Goal: Answer question/provide support: Share knowledge or assist other users

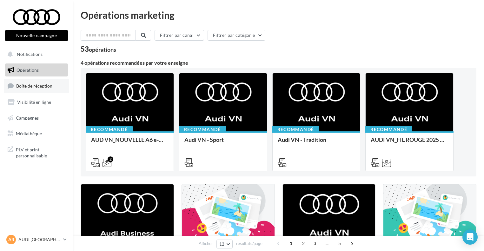
click at [31, 83] on link "Boîte de réception" at bounding box center [36, 86] width 65 height 14
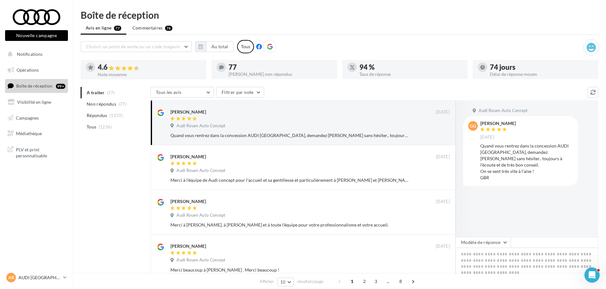
click at [476, 221] on div at bounding box center [476, 168] width 41 height 137
click at [183, 94] on button "Tous les avis" at bounding box center [181, 92] width 63 height 11
drag, startPoint x: 183, startPoint y: 94, endPoint x: 150, endPoint y: 48, distance: 56.7
click at [150, 48] on span "Choisir un point de vente ou un code magasin" at bounding box center [133, 46] width 94 height 5
click at [150, 48] on input "text" at bounding box center [136, 46] width 111 height 11
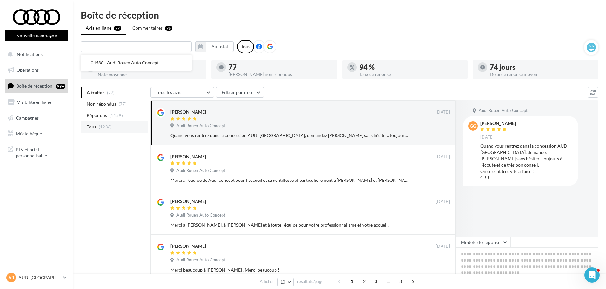
click at [107, 131] on li "Tous (1236)" at bounding box center [114, 126] width 67 height 11
click at [215, 46] on button "Au total" at bounding box center [220, 46] width 28 height 11
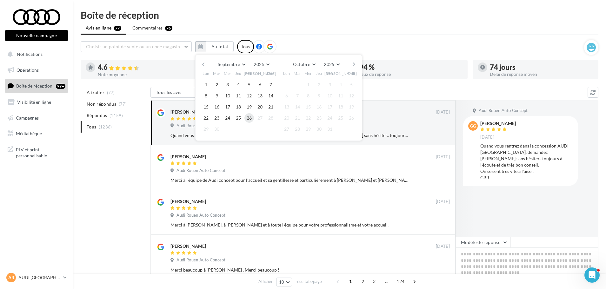
click at [250, 121] on button "26" at bounding box center [249, 118] width 10 height 10
click at [203, 62] on button "button" at bounding box center [203, 64] width 5 height 9
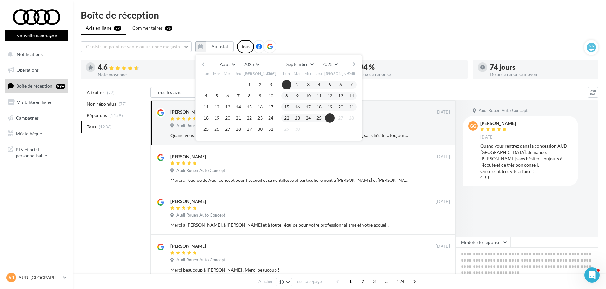
click at [203, 62] on button "button" at bounding box center [203, 64] width 5 height 9
click at [215, 83] on button "1" at bounding box center [217, 85] width 10 height 10
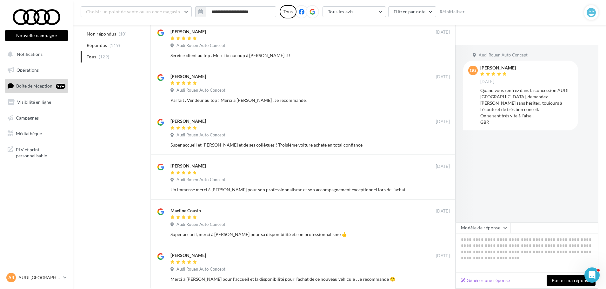
scroll to position [310, 0]
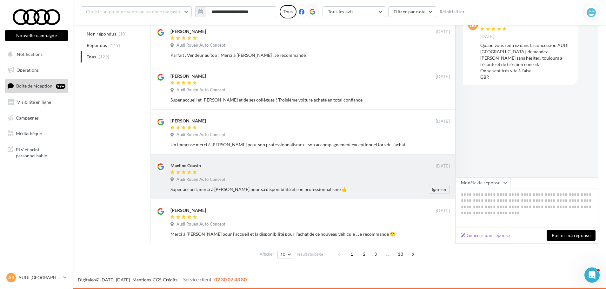
click at [387, 177] on div "Audi Rouen Auto Concept" at bounding box center [309, 180] width 279 height 7
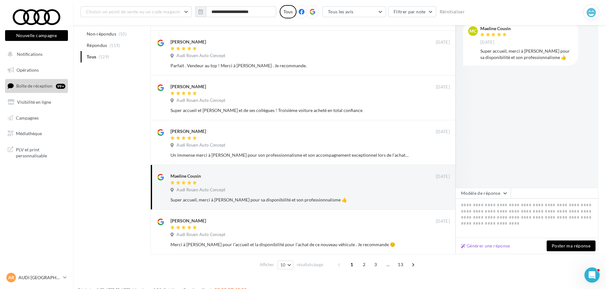
scroll to position [299, 0]
click at [368, 251] on div "1 2 3 ... 13" at bounding box center [376, 264] width 85 height 10
click at [364, 251] on span "2" at bounding box center [364, 264] width 10 height 10
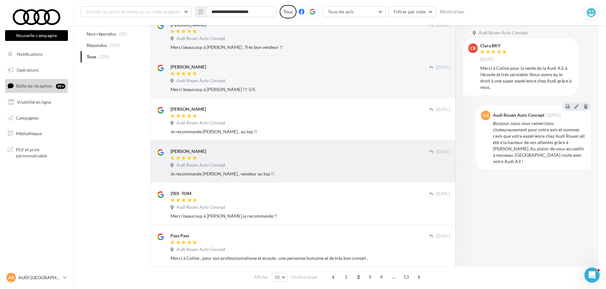
scroll to position [284, 0]
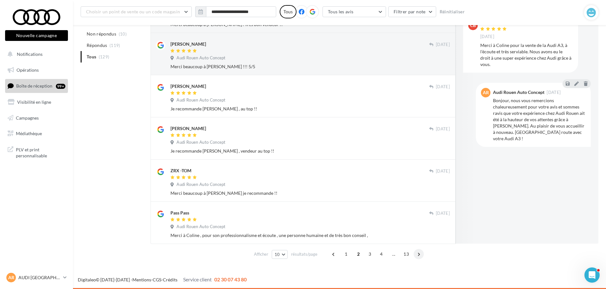
click at [417, 251] on span at bounding box center [419, 254] width 10 height 10
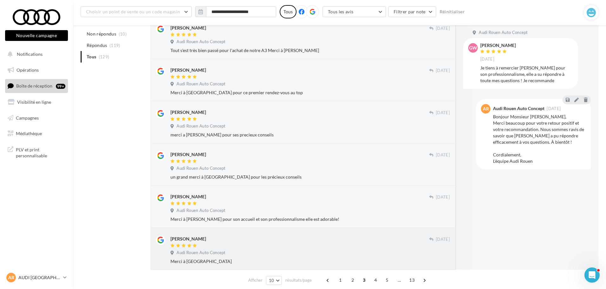
scroll to position [281, 0]
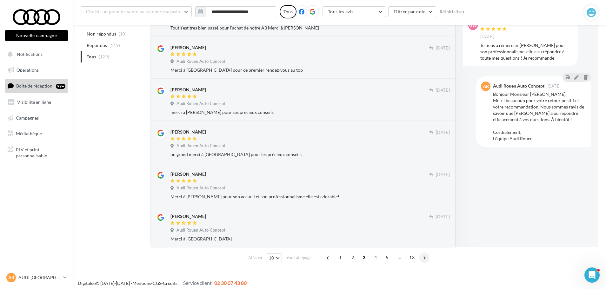
click at [423, 251] on span at bounding box center [424, 258] width 10 height 10
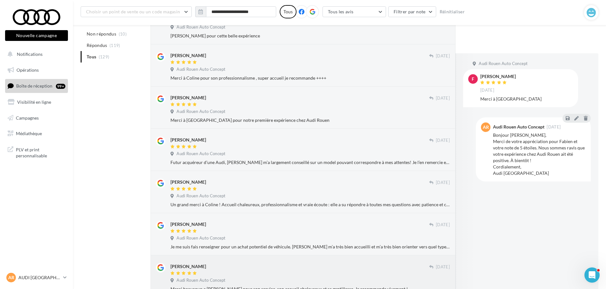
scroll to position [284, 0]
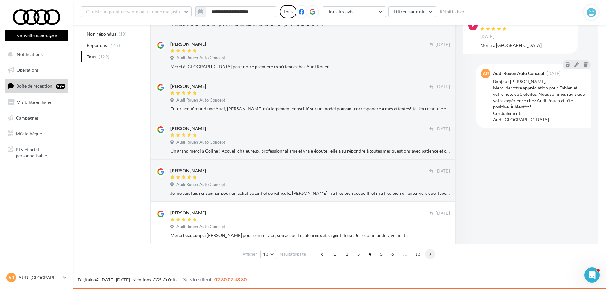
click at [430, 251] on span at bounding box center [430, 254] width 10 height 10
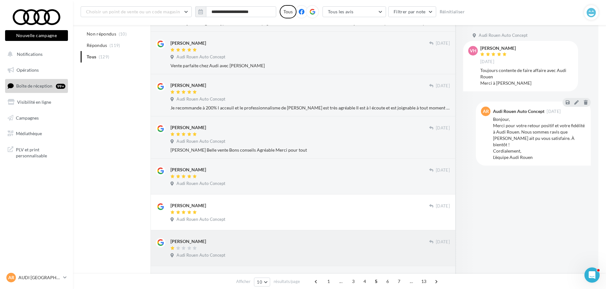
scroll to position [201, 0]
click at [437, 251] on span at bounding box center [436, 282] width 10 height 10
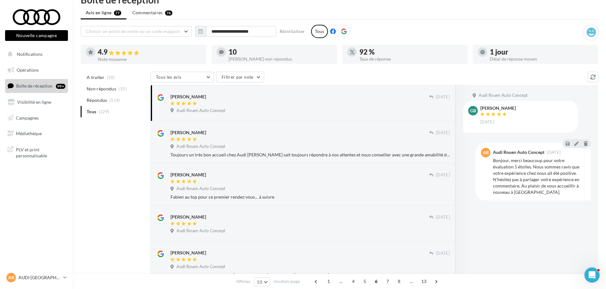
scroll to position [0, 0]
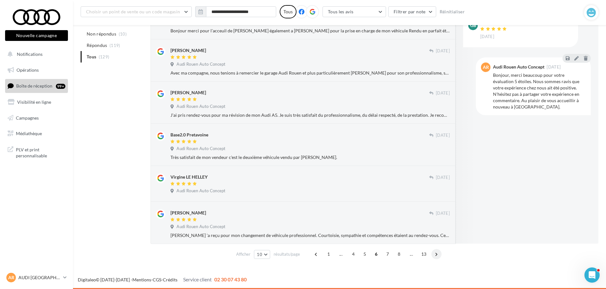
click at [438, 251] on span at bounding box center [436, 254] width 10 height 10
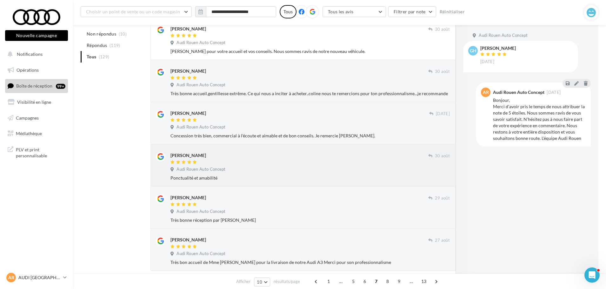
scroll to position [271, 0]
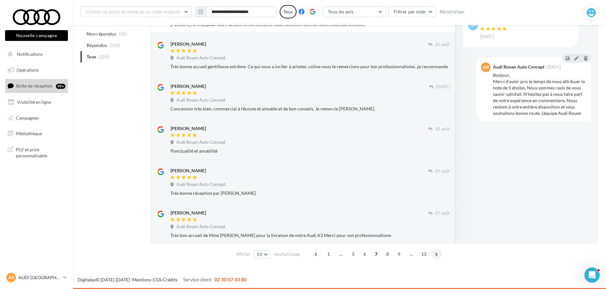
click at [439, 251] on span at bounding box center [436, 254] width 10 height 10
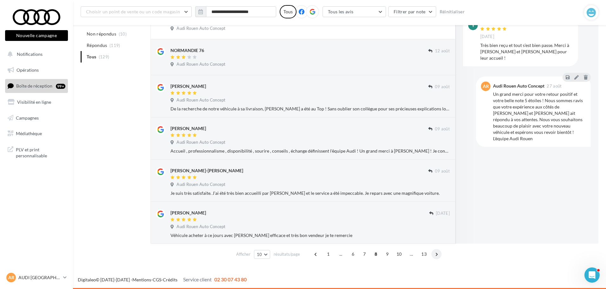
click at [436, 251] on span at bounding box center [436, 254] width 10 height 10
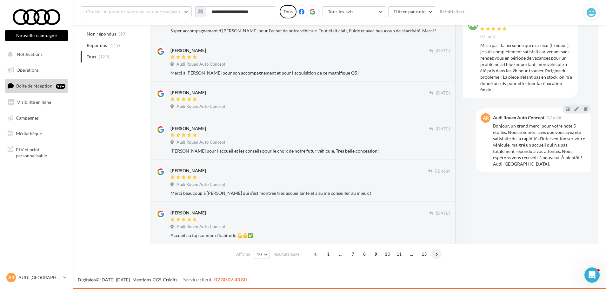
click at [437, 251] on span at bounding box center [436, 254] width 10 height 10
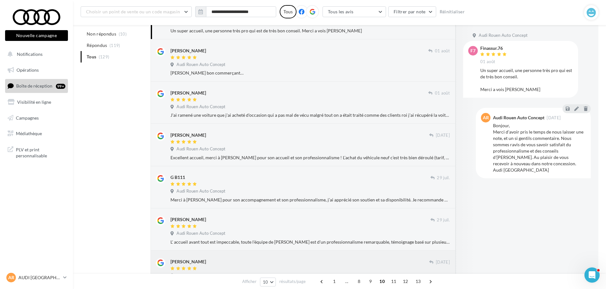
scroll to position [108, 0]
click at [353, 145] on div at bounding box center [299, 142] width 259 height 5
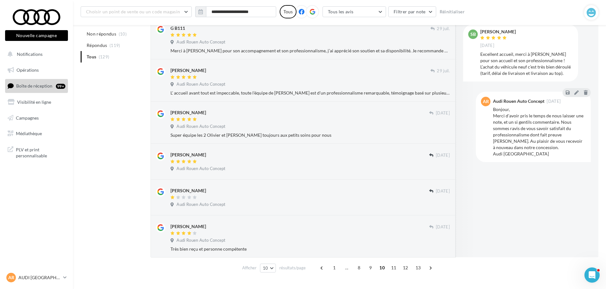
scroll to position [271, 0]
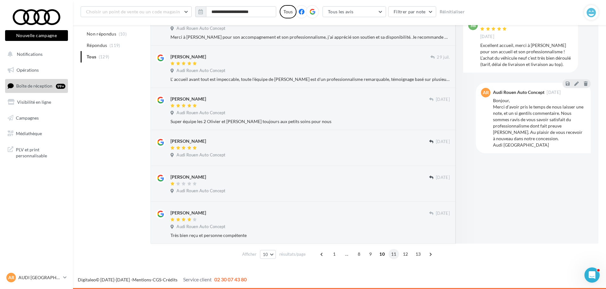
click at [395, 251] on span "11" at bounding box center [394, 254] width 10 height 10
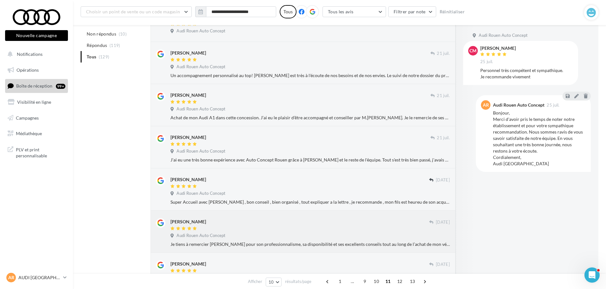
scroll to position [237, 0]
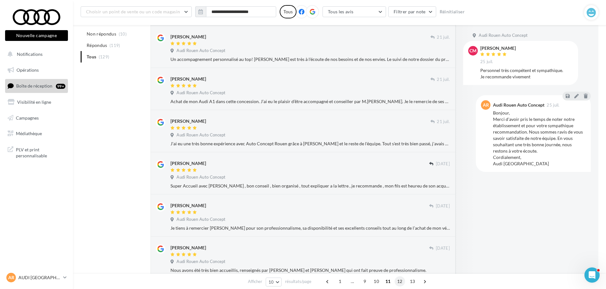
click at [400, 251] on span "12" at bounding box center [400, 282] width 10 height 10
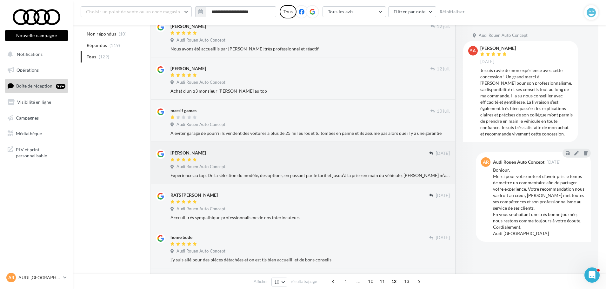
scroll to position [211, 0]
click at [324, 218] on div "Acceuil très sympathique professionnalisme de nos interlocuteurs" at bounding box center [309, 217] width 279 height 6
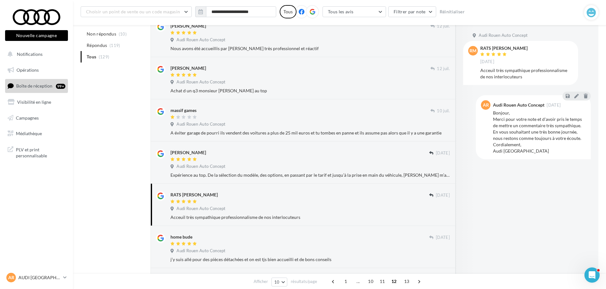
click at [487, 230] on div "Audi Rouen Auto Concept RM RATS [PERSON_NAME] [DATE] Acceuil très sympathique p…" at bounding box center [527, 149] width 143 height 249
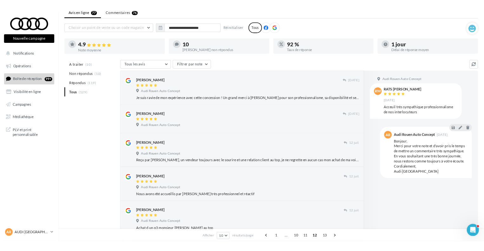
scroll to position [0, 0]
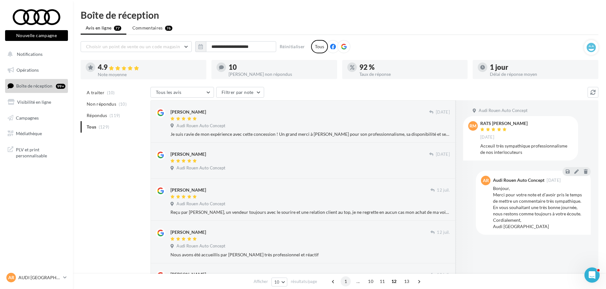
click at [345, 251] on span "1" at bounding box center [346, 282] width 10 height 10
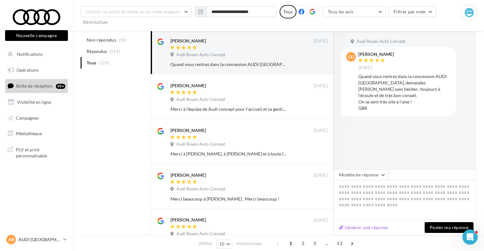
scroll to position [103, 0]
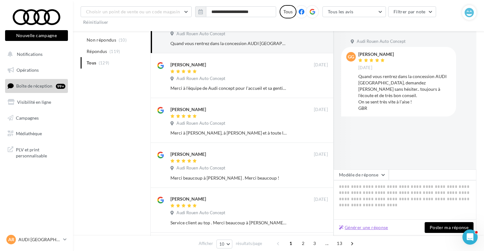
click at [364, 228] on button "Générer une réponse" at bounding box center [364, 228] width 54 height 8
type textarea "**********"
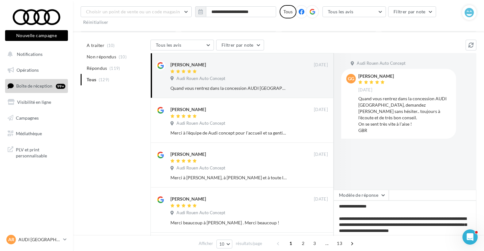
scroll to position [58, 0]
